Goal: Check status: Verify the current state of an ongoing process or item

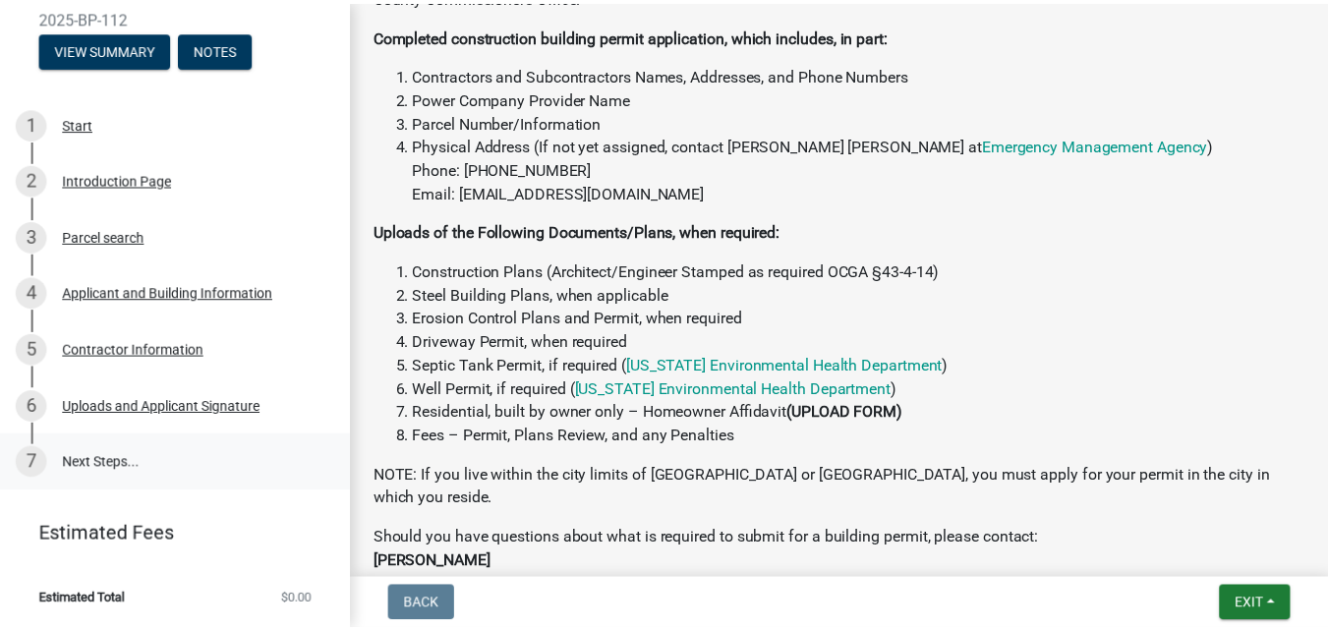
scroll to position [478, 0]
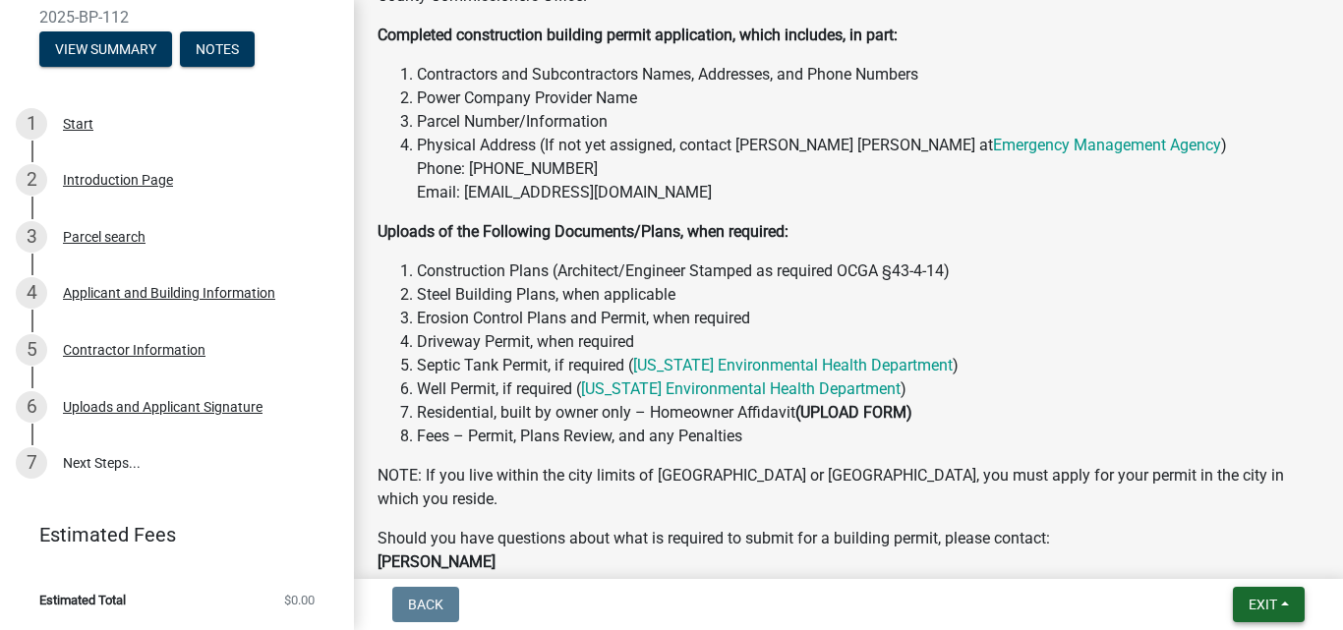
click at [1249, 597] on span "Exit" at bounding box center [1263, 605] width 29 height 16
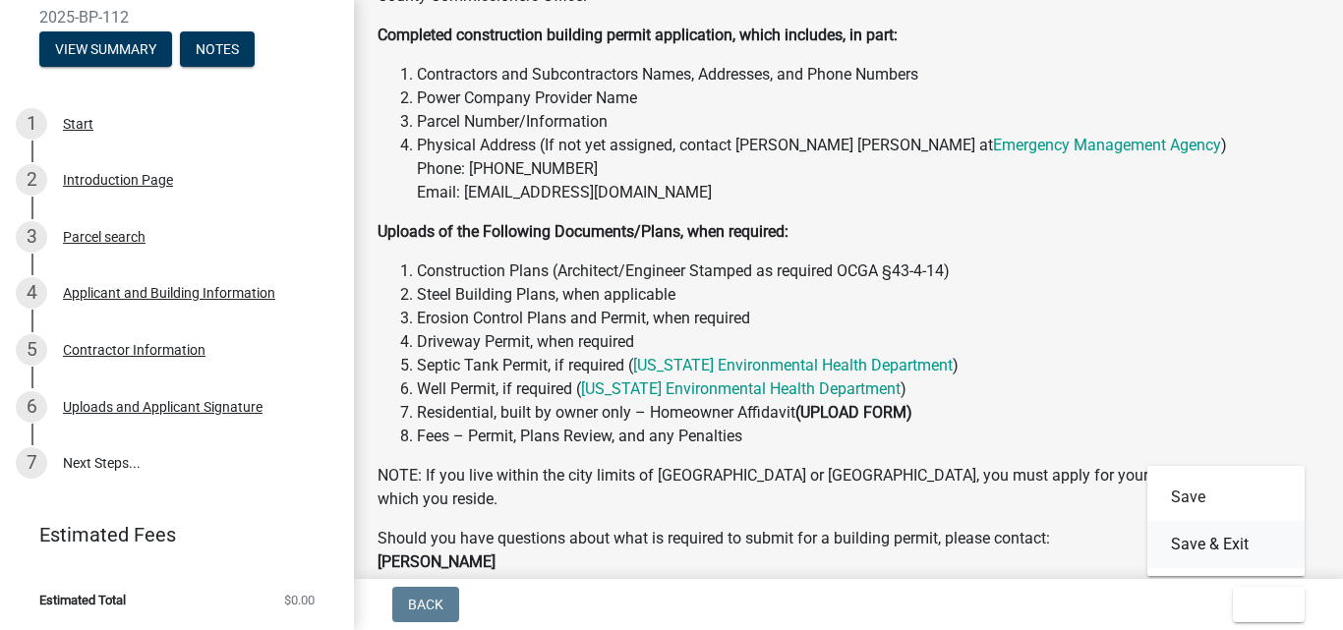
click at [1147, 535] on button "Save & Exit" at bounding box center [1225, 544] width 157 height 47
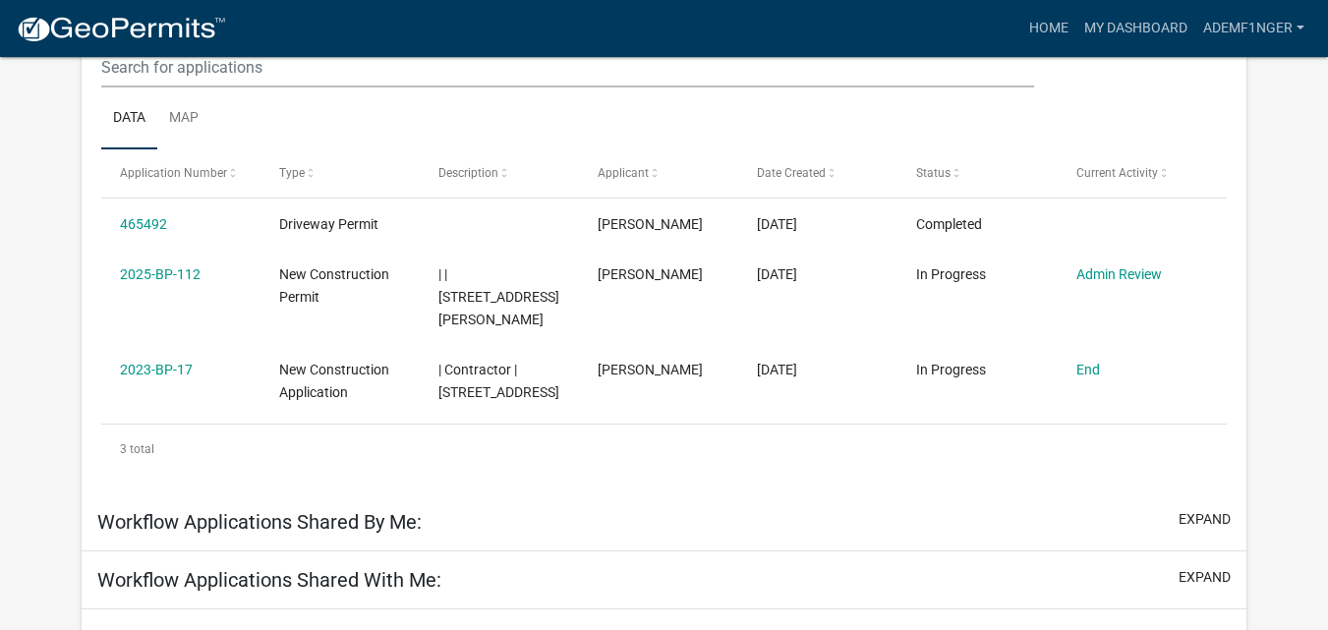
scroll to position [393, 0]
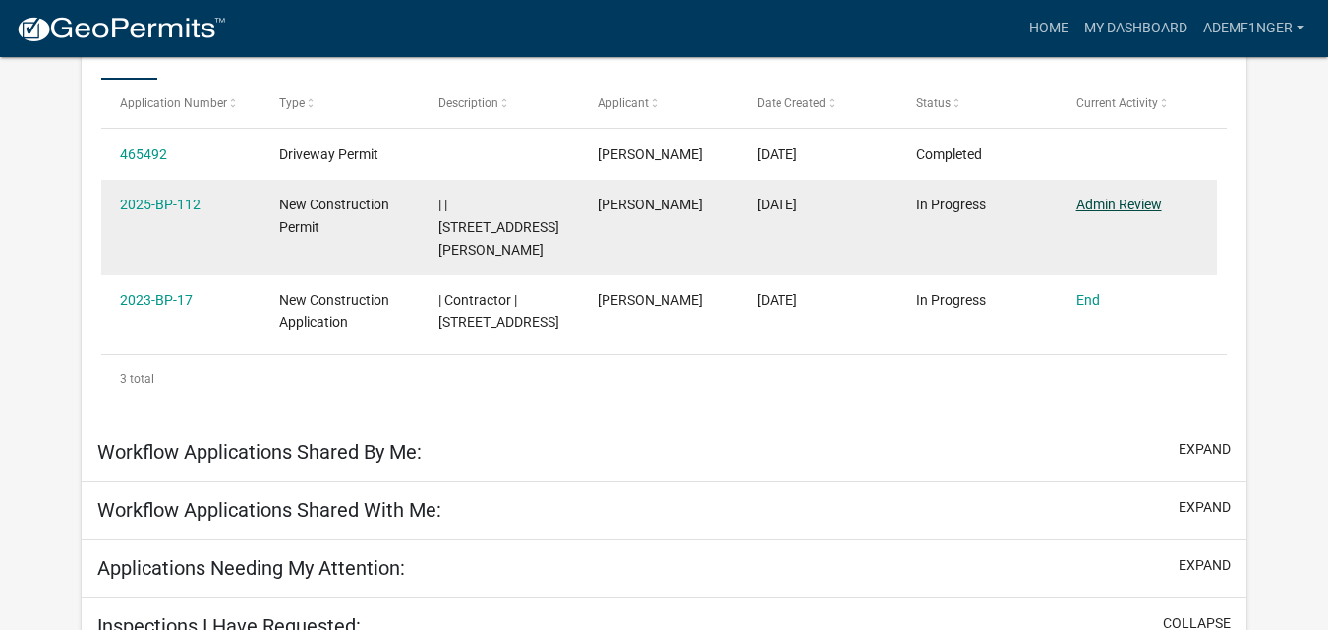
click at [1154, 212] on link "Admin Review" at bounding box center [1120, 205] width 86 height 16
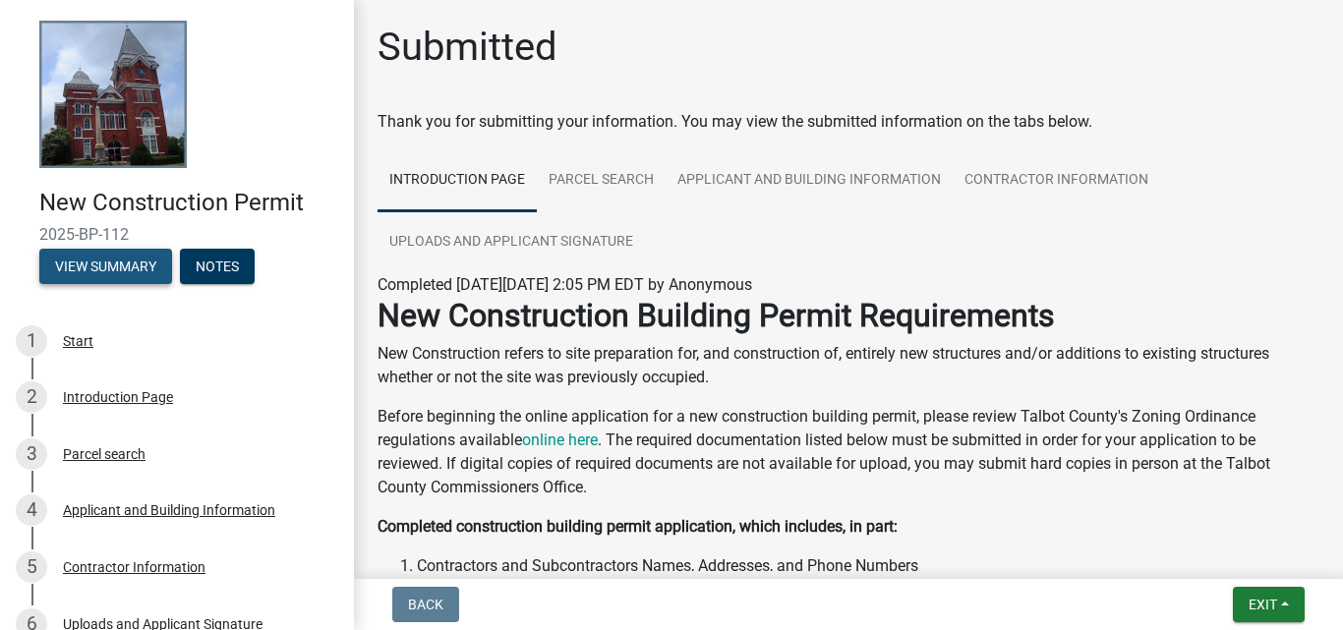
click at [120, 284] on button "View Summary" at bounding box center [105, 266] width 133 height 35
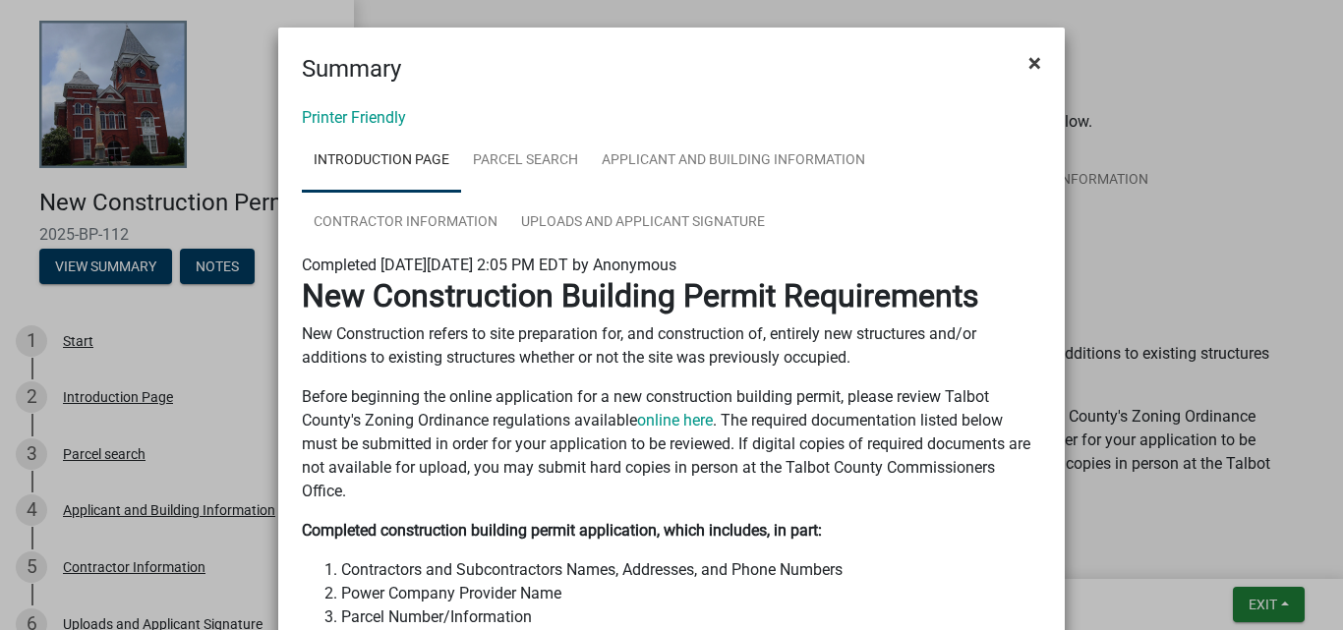
click at [1028, 73] on span "×" at bounding box center [1034, 63] width 13 height 28
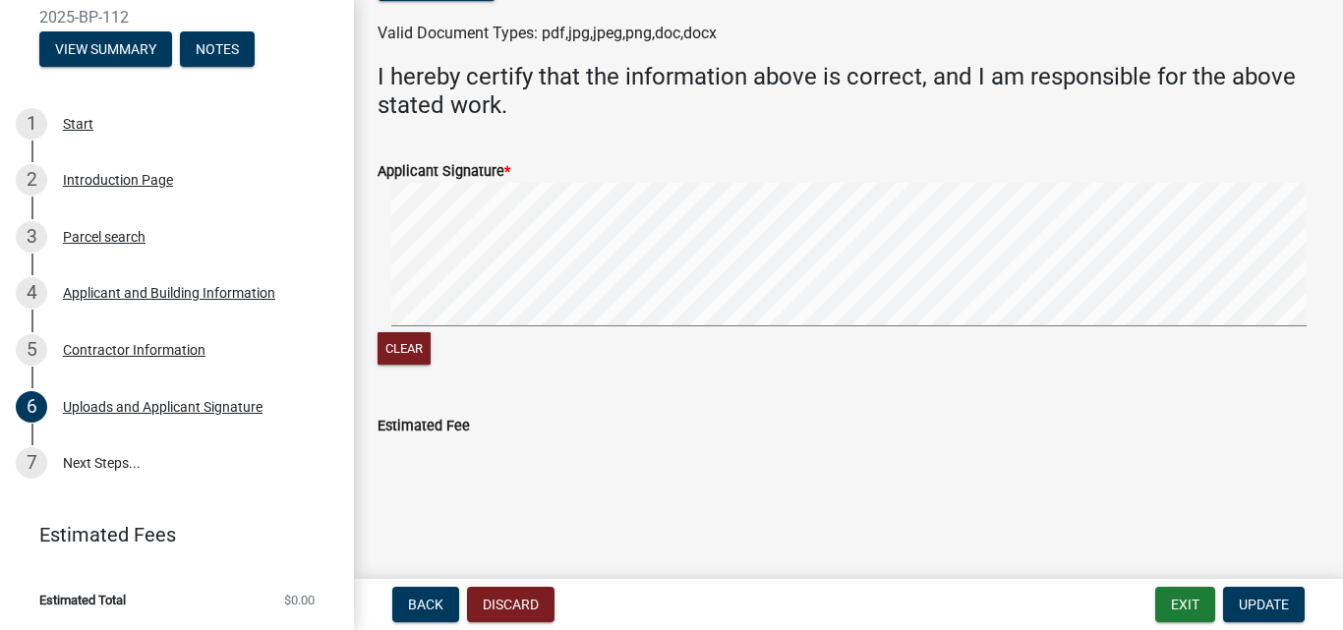
scroll to position [1930, 0]
